Goal: Navigation & Orientation: Find specific page/section

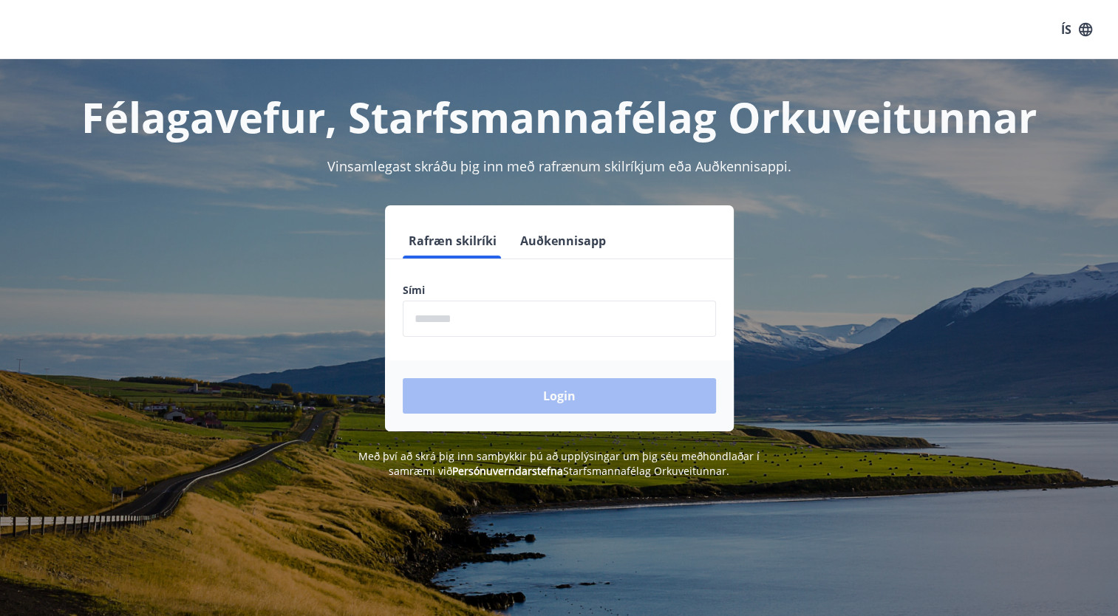
click at [501, 317] on input "phone" at bounding box center [559, 319] width 313 height 36
type input "********"
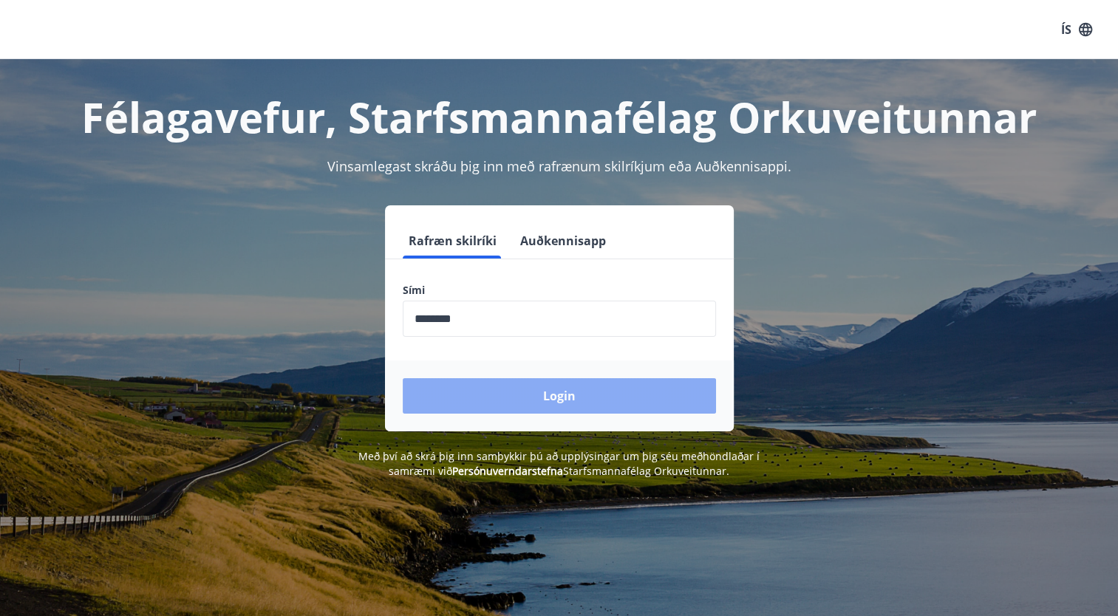
click at [572, 406] on button "Login" at bounding box center [559, 395] width 313 height 35
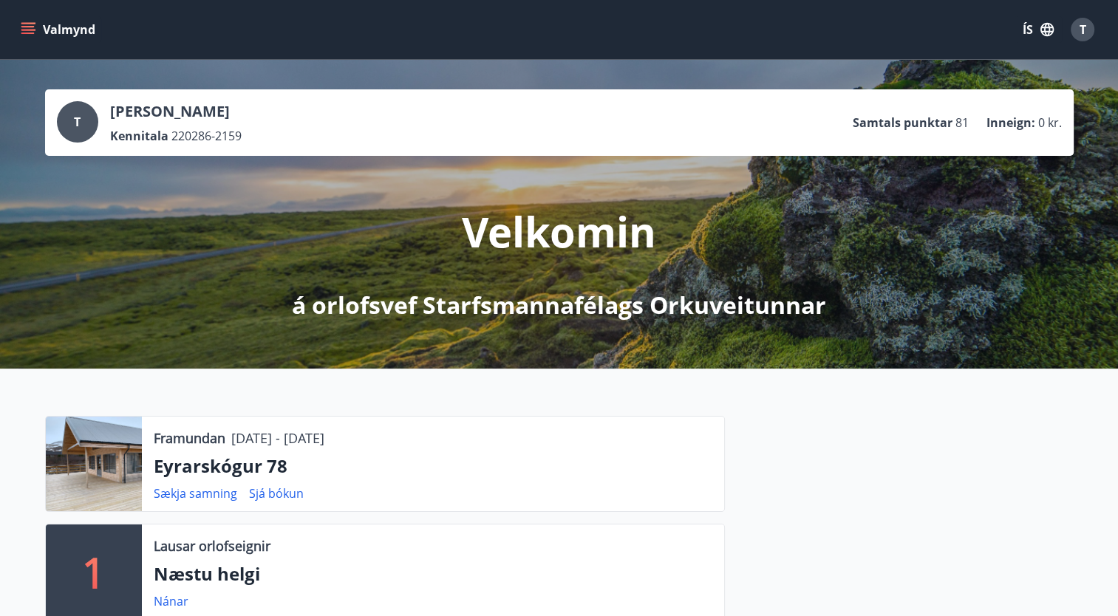
click at [34, 27] on icon "menu" at bounding box center [28, 29] width 15 height 15
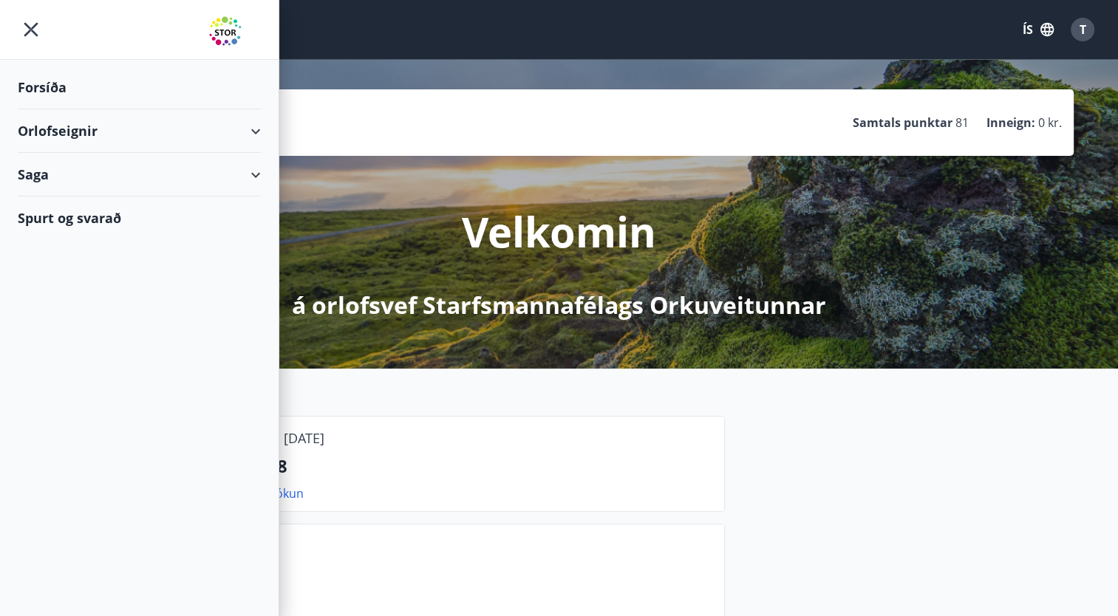
click at [192, 128] on div "Orlofseignir" at bounding box center [139, 131] width 243 height 44
click at [67, 171] on div "Framboð" at bounding box center [139, 168] width 219 height 31
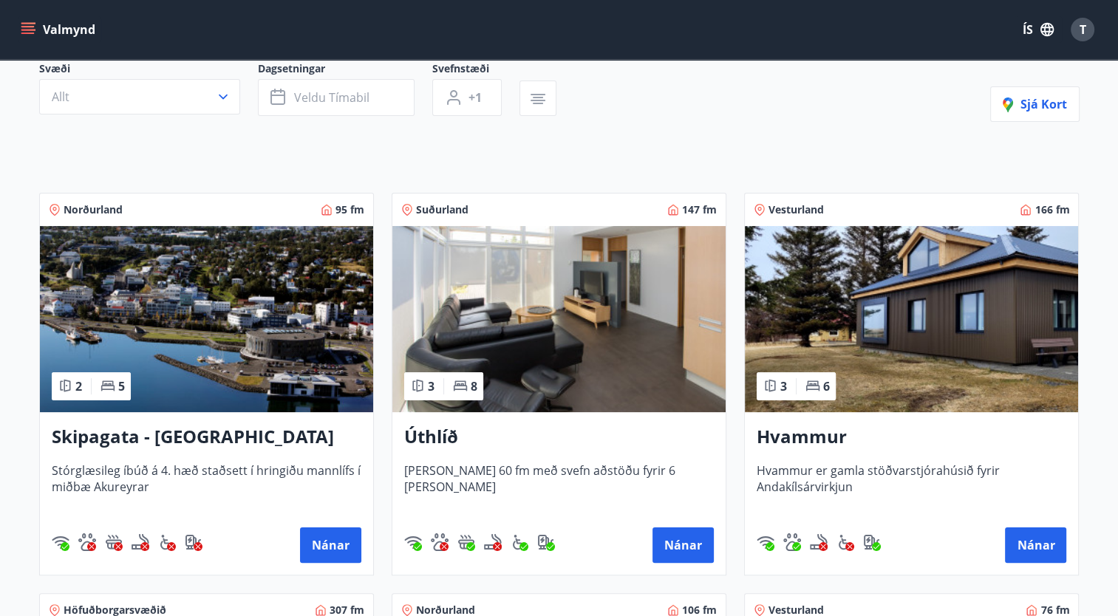
scroll to position [296, 0]
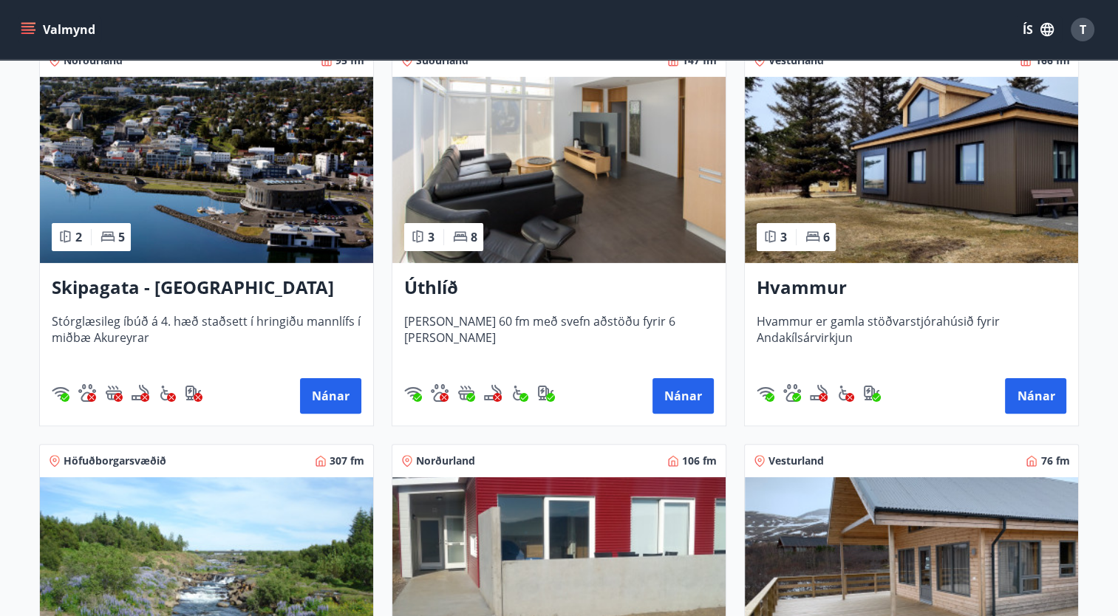
click at [431, 282] on h3 "Úthlíð" at bounding box center [559, 288] width 310 height 27
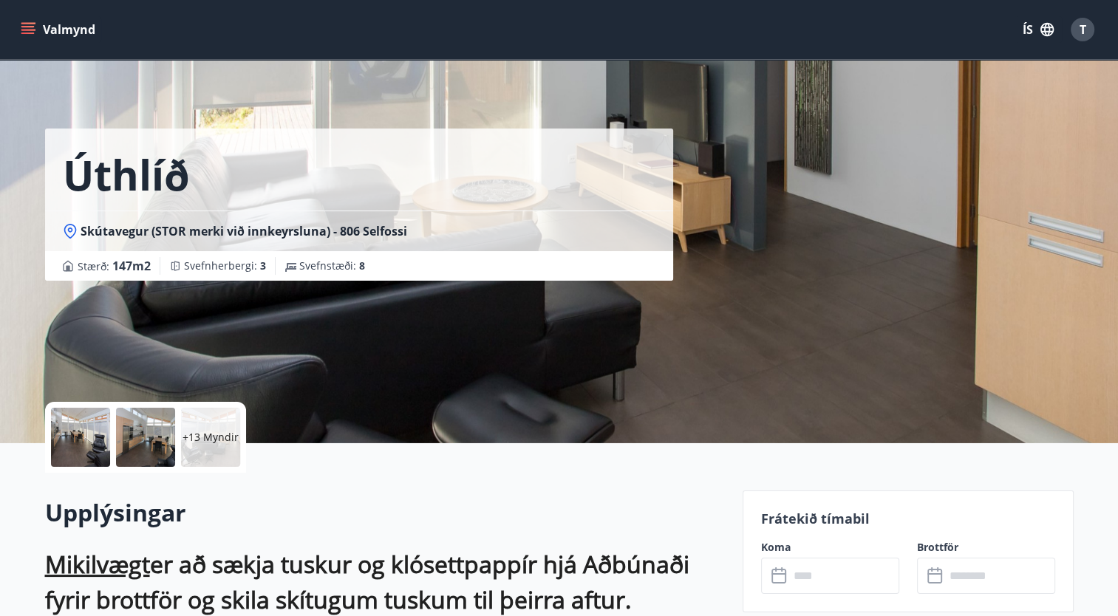
click at [212, 435] on p "+13 Myndir" at bounding box center [210, 437] width 56 height 15
